Goal: Task Accomplishment & Management: Manage account settings

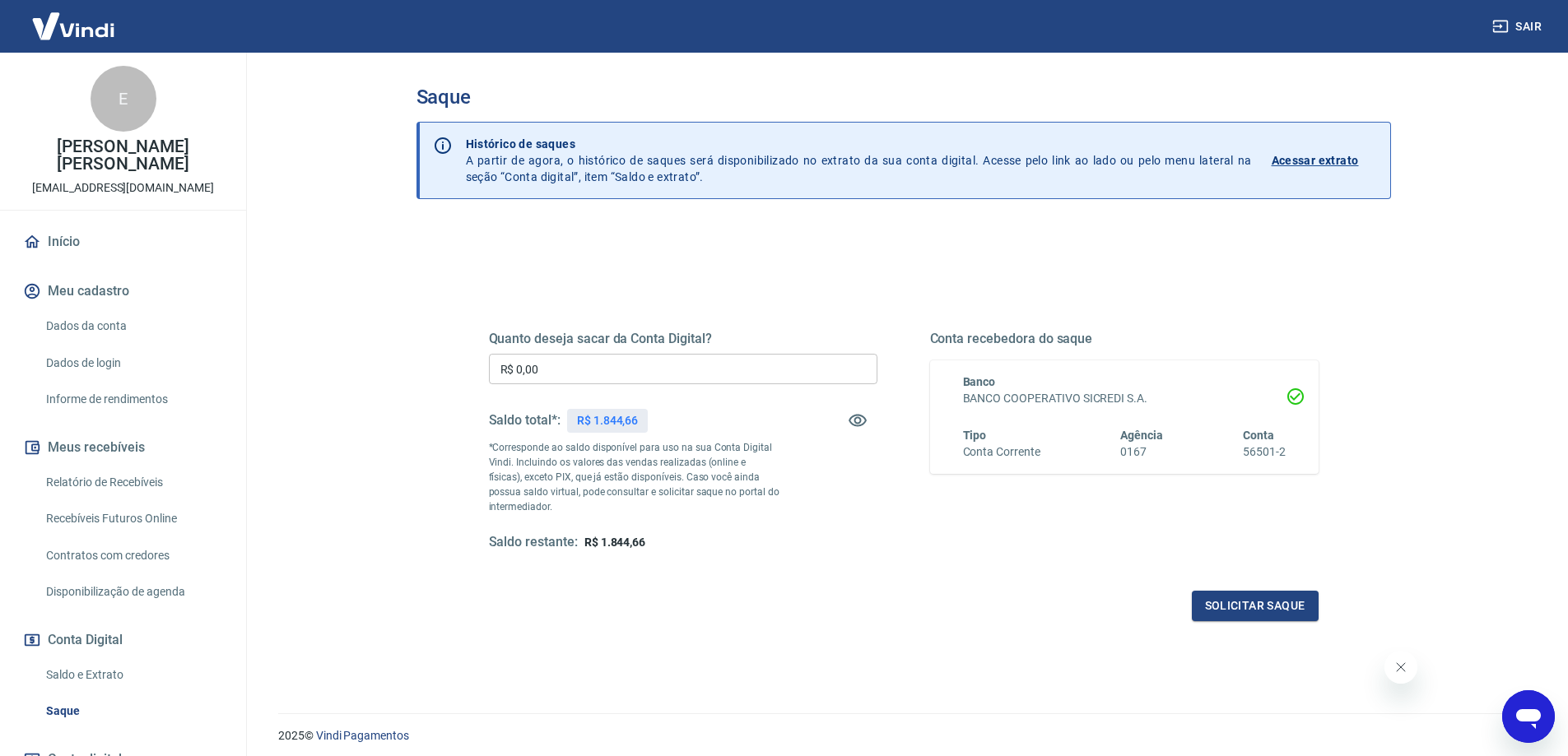
click at [710, 601] on div "Solicitar saque" at bounding box center [903, 606] width 830 height 31
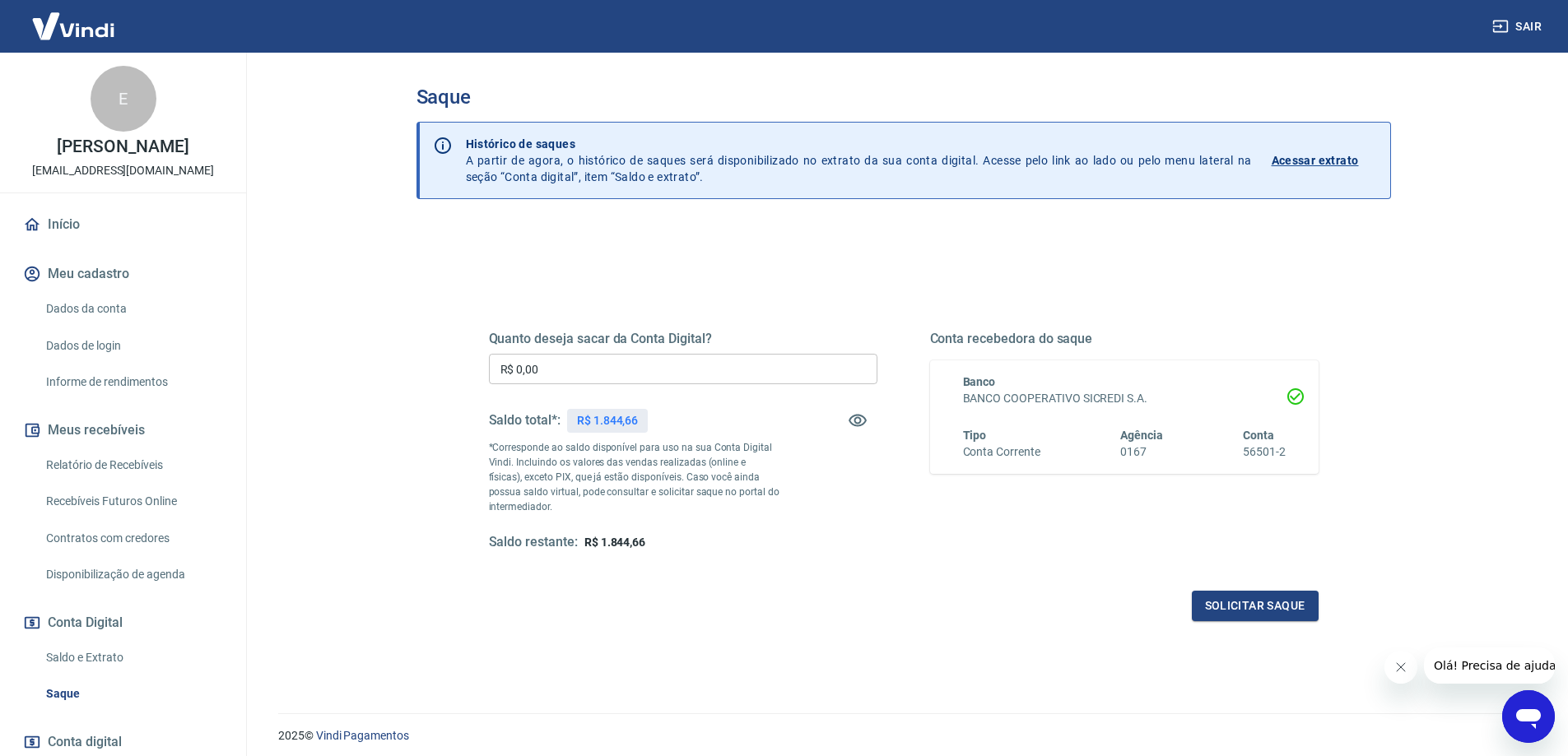
click at [592, 368] on input "R$ 0,00" at bounding box center [683, 369] width 388 height 31
type input "R$ 1.844,66"
click at [1213, 608] on button "Solicitar saque" at bounding box center [1255, 606] width 127 height 31
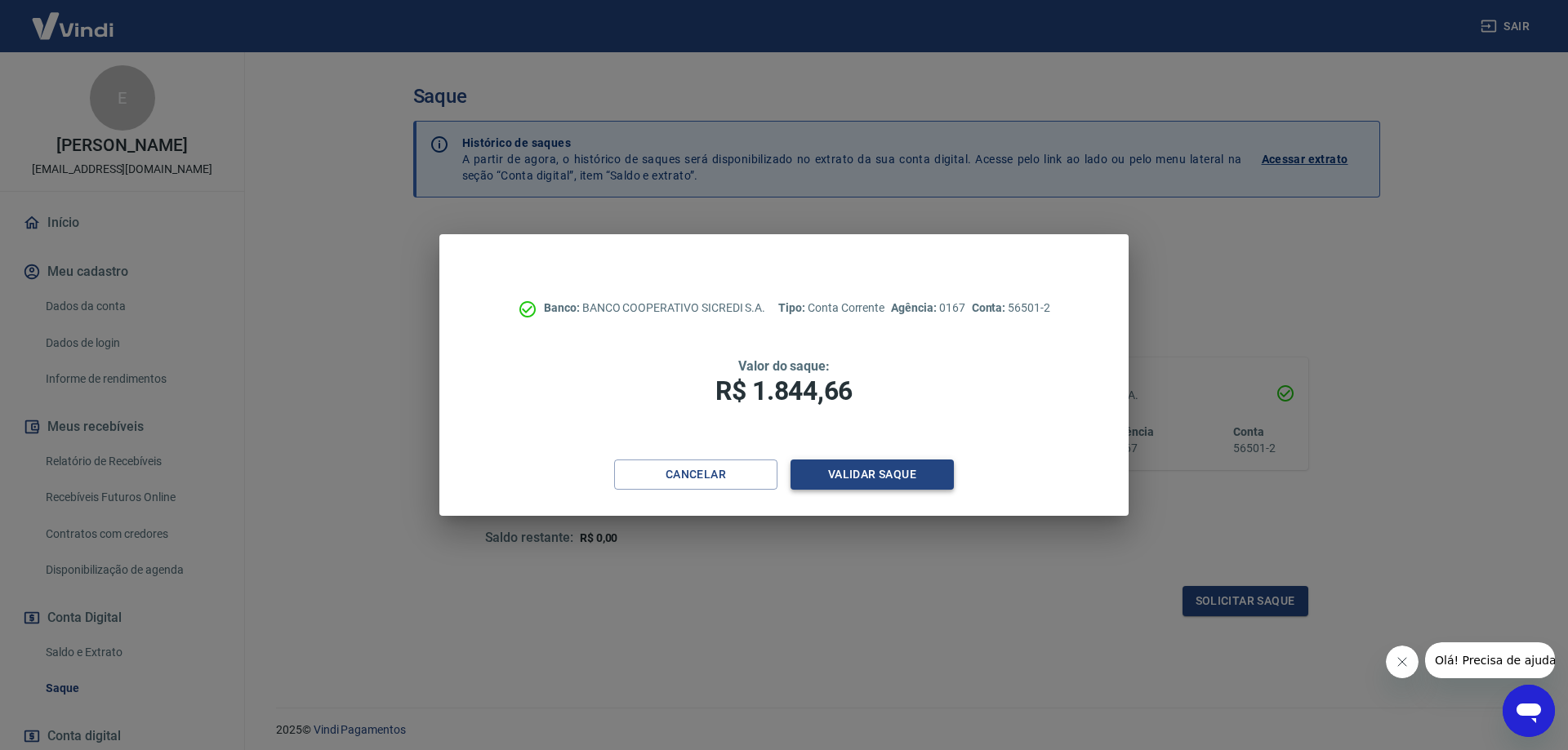
click at [906, 477] on button "Validar saque" at bounding box center [872, 475] width 164 height 30
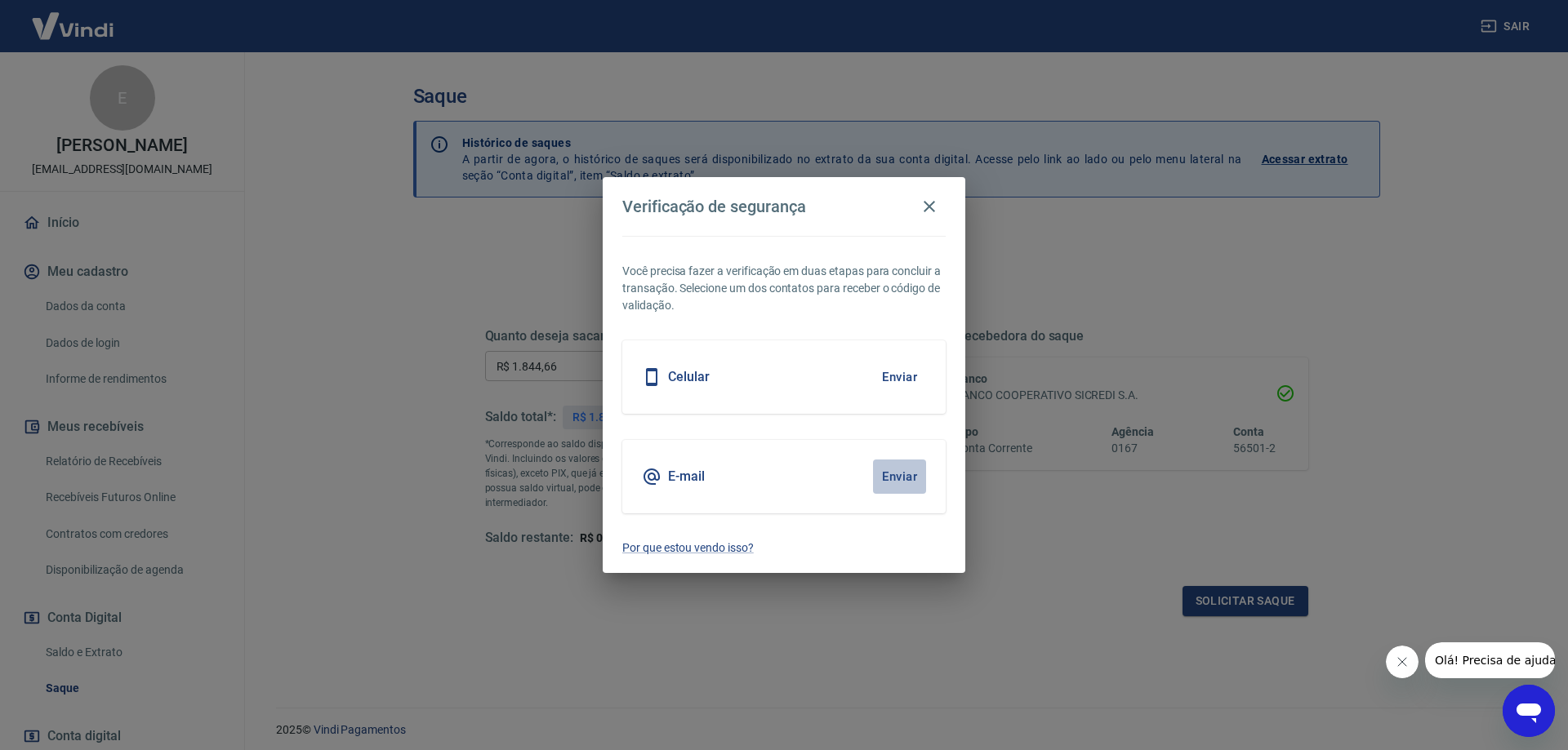
click at [914, 480] on button "Enviar" at bounding box center [899, 477] width 53 height 34
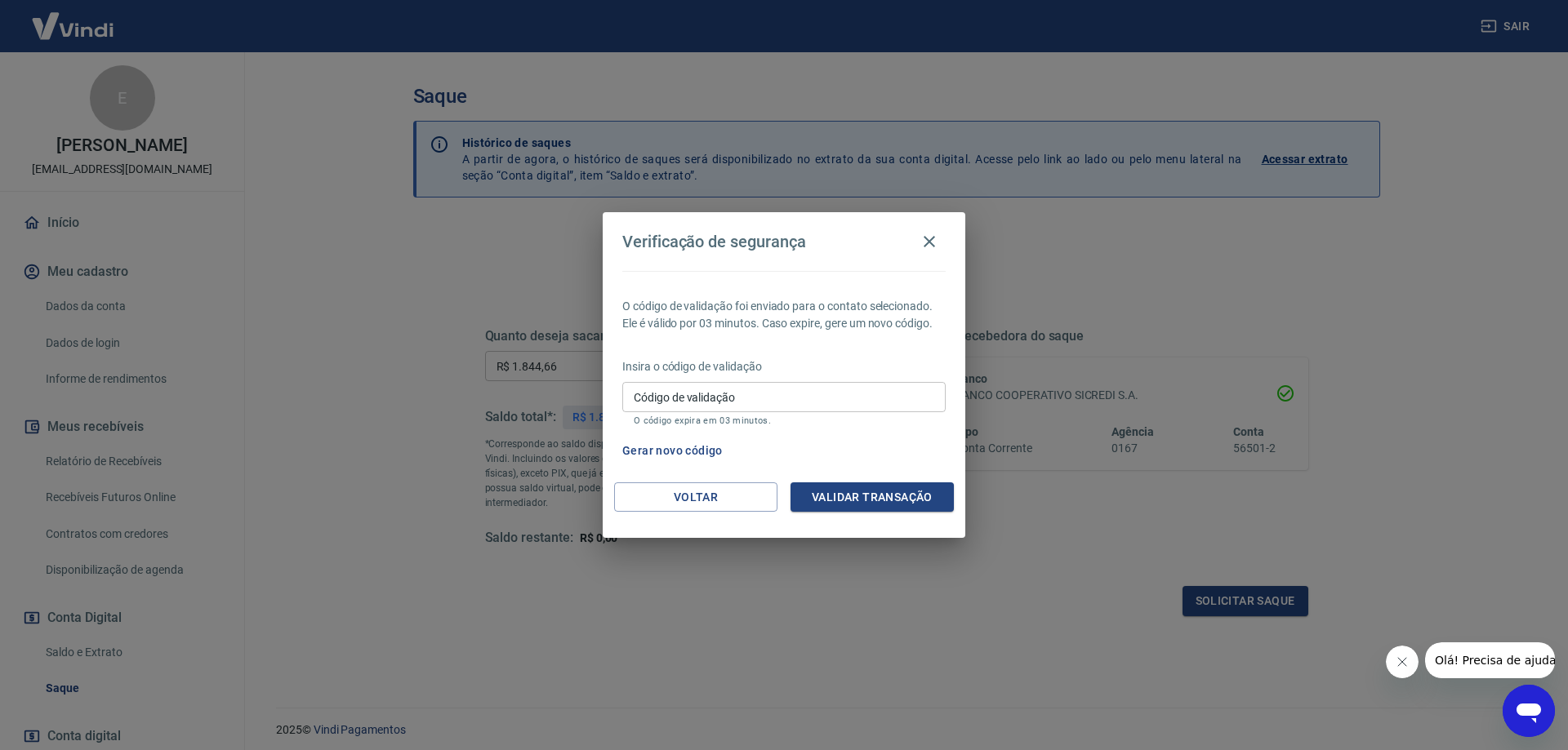
click at [737, 393] on input "Código de validação" at bounding box center [784, 397] width 323 height 30
paste input "489558"
type input "489558"
click at [883, 489] on button "Validar transação" at bounding box center [872, 497] width 164 height 30
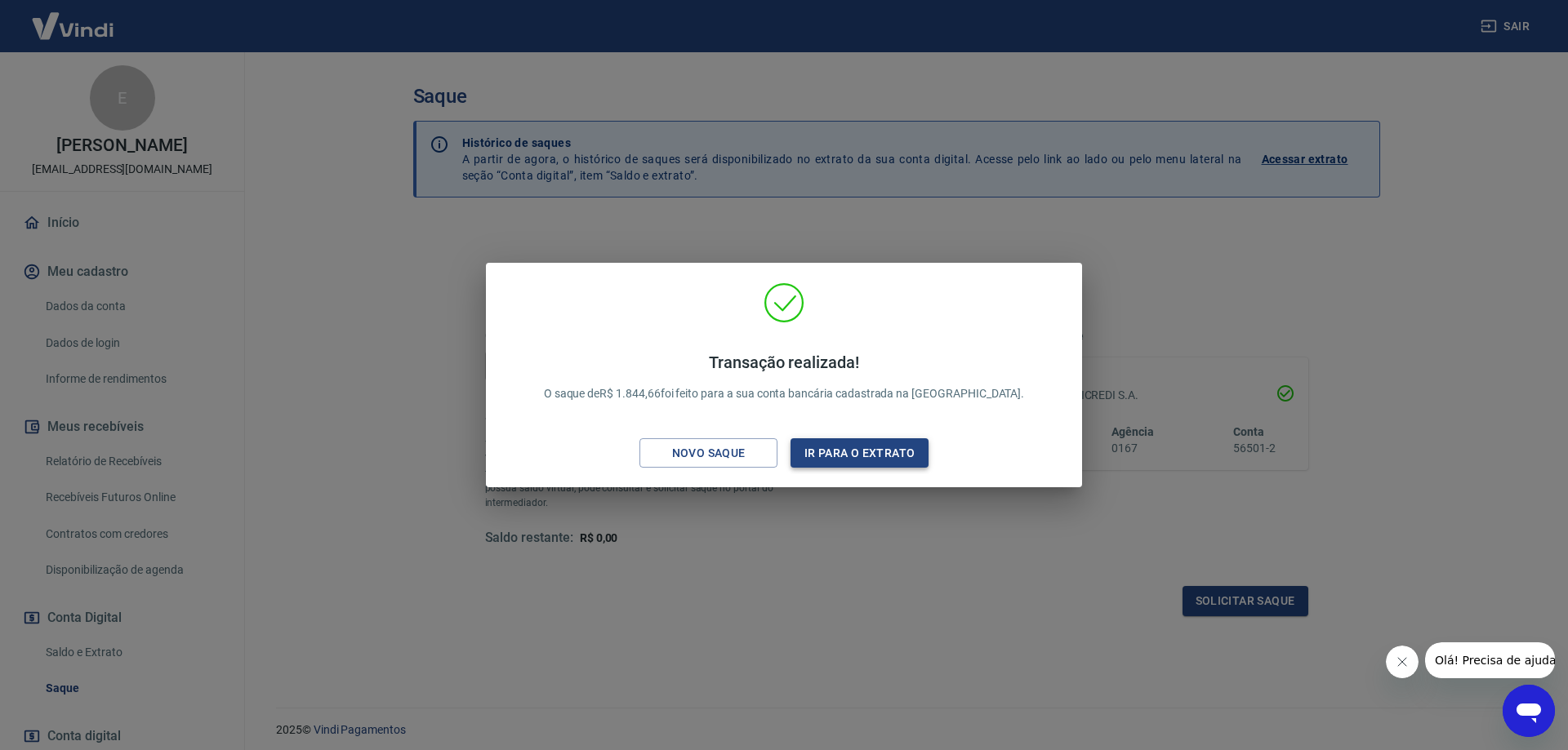
click at [858, 449] on button "Ir para o extrato" at bounding box center [859, 454] width 138 height 30
